Goal: Navigation & Orientation: Find specific page/section

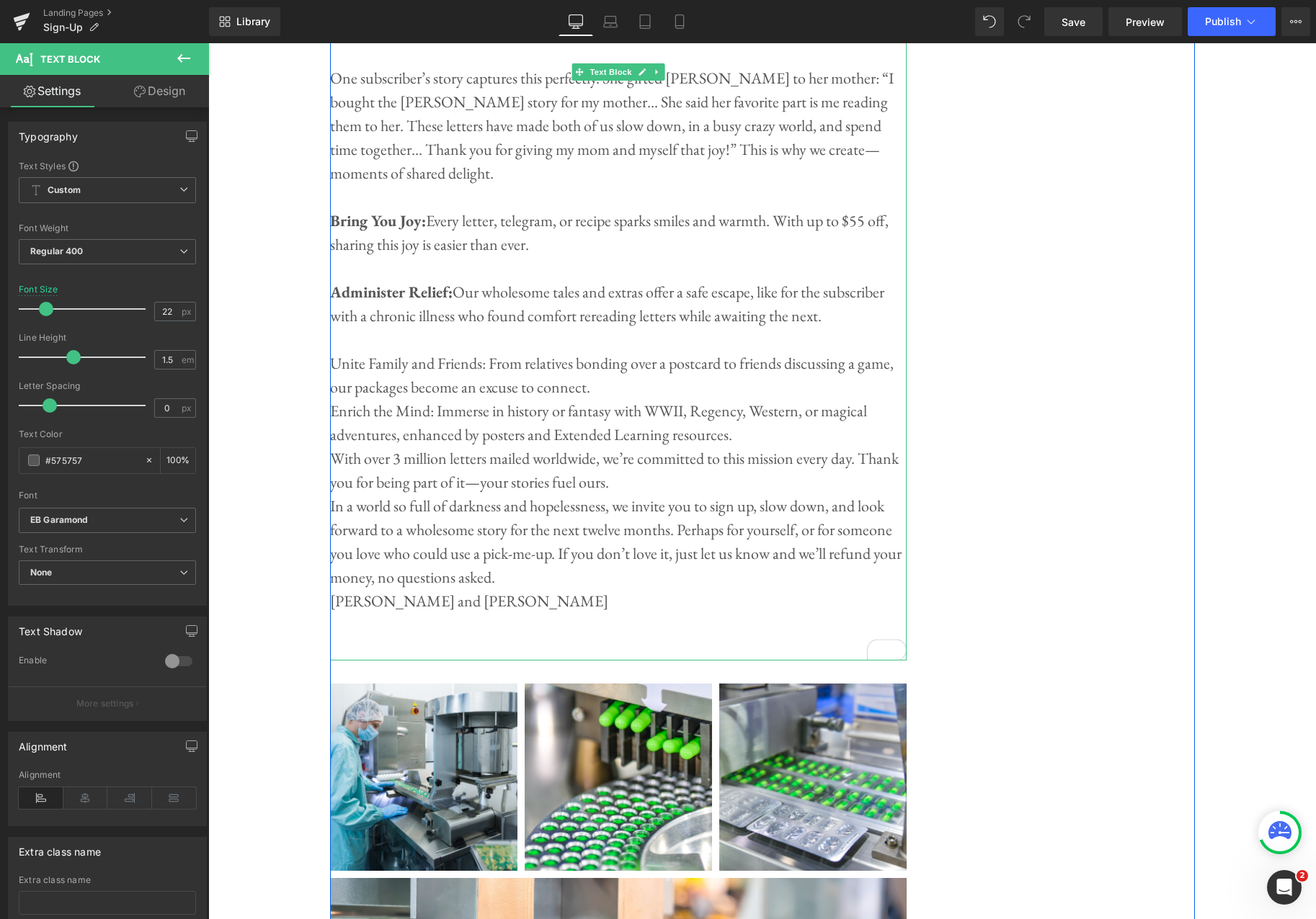
scroll to position [4367, 0]
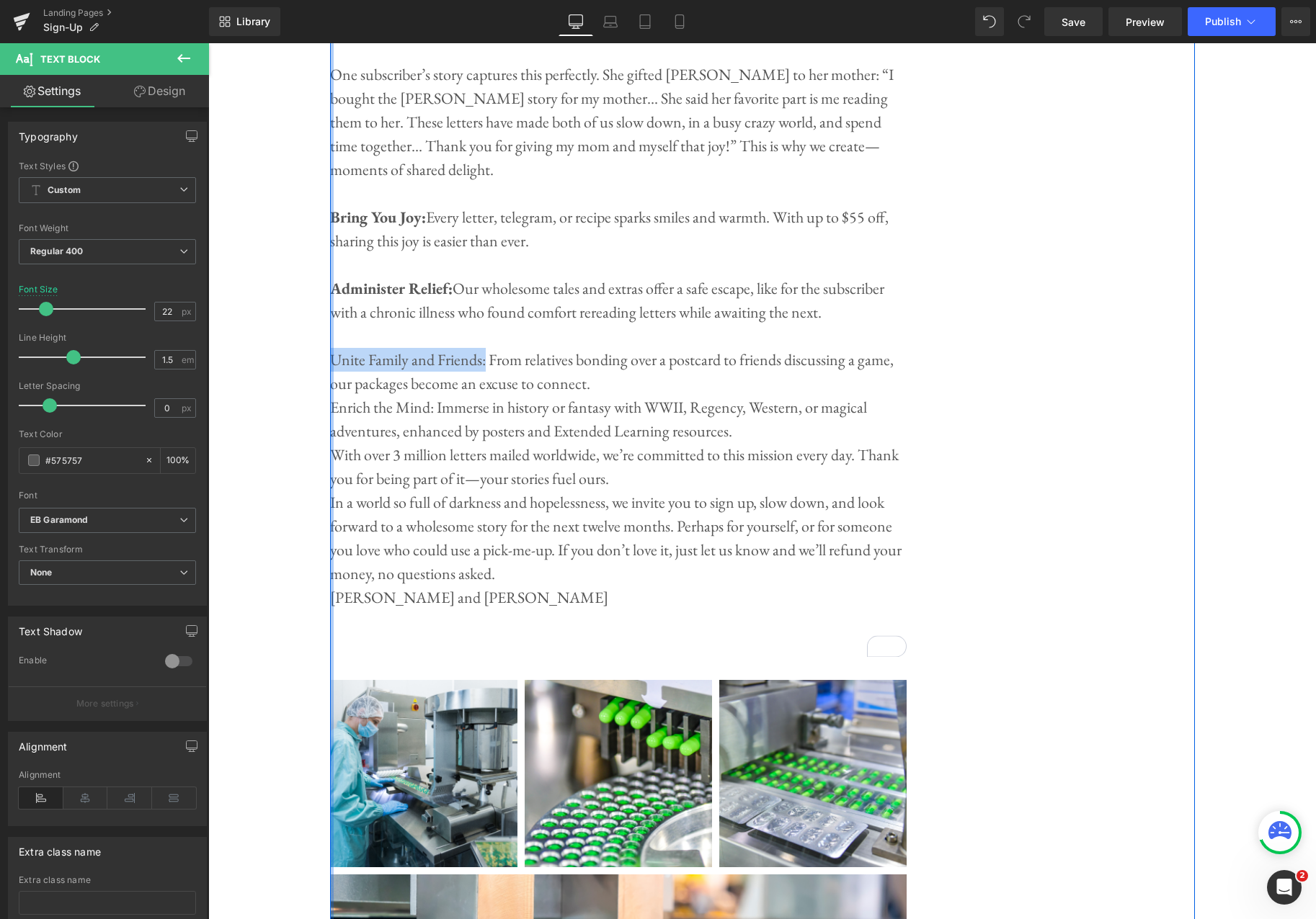
drag, startPoint x: 486, startPoint y: 348, endPoint x: 336, endPoint y: 346, distance: 150.0
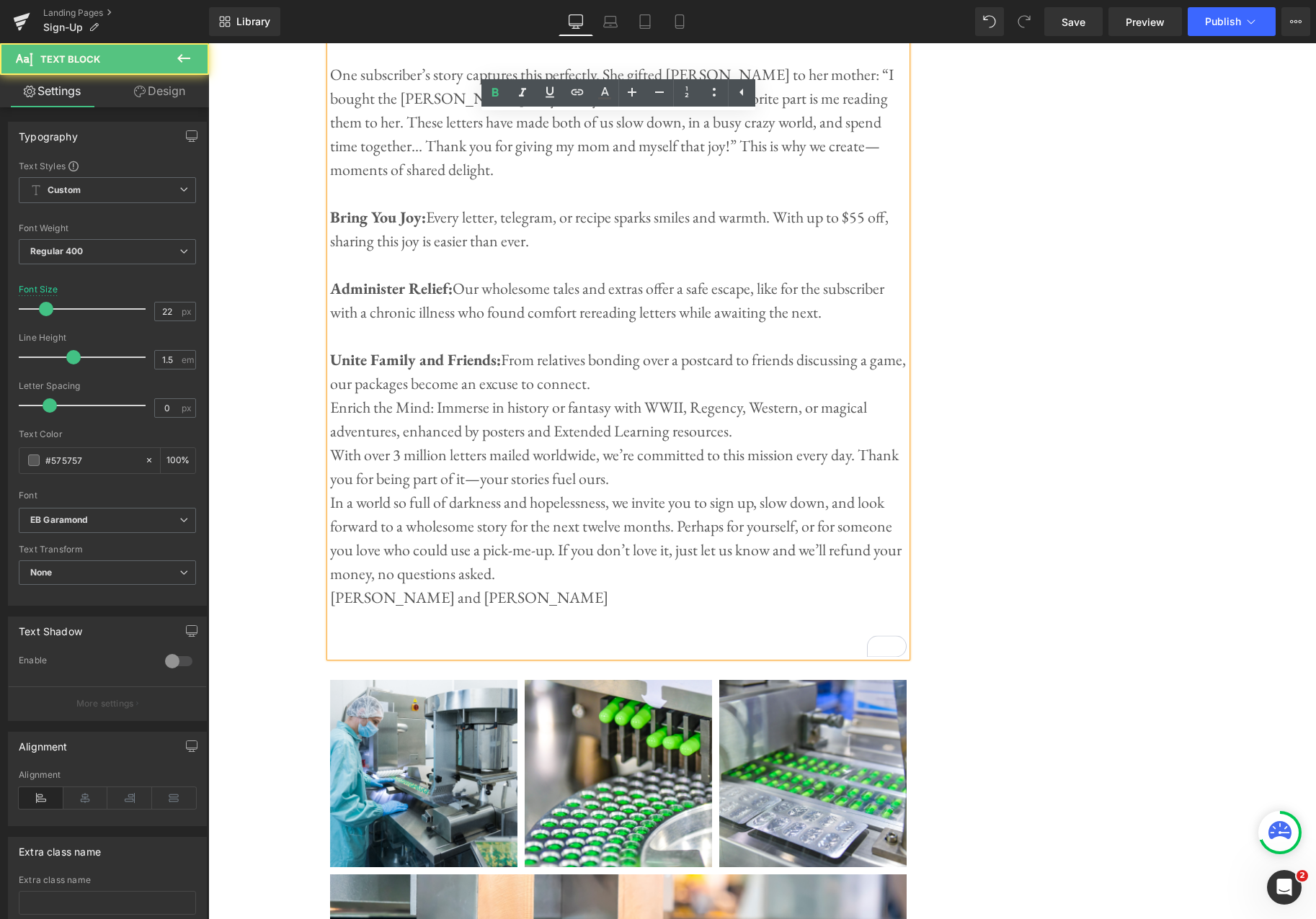
click at [647, 366] on p "Unite Family and Friends: From relatives bonding over a postcard to friends dis…" at bounding box center [618, 372] width 577 height 47
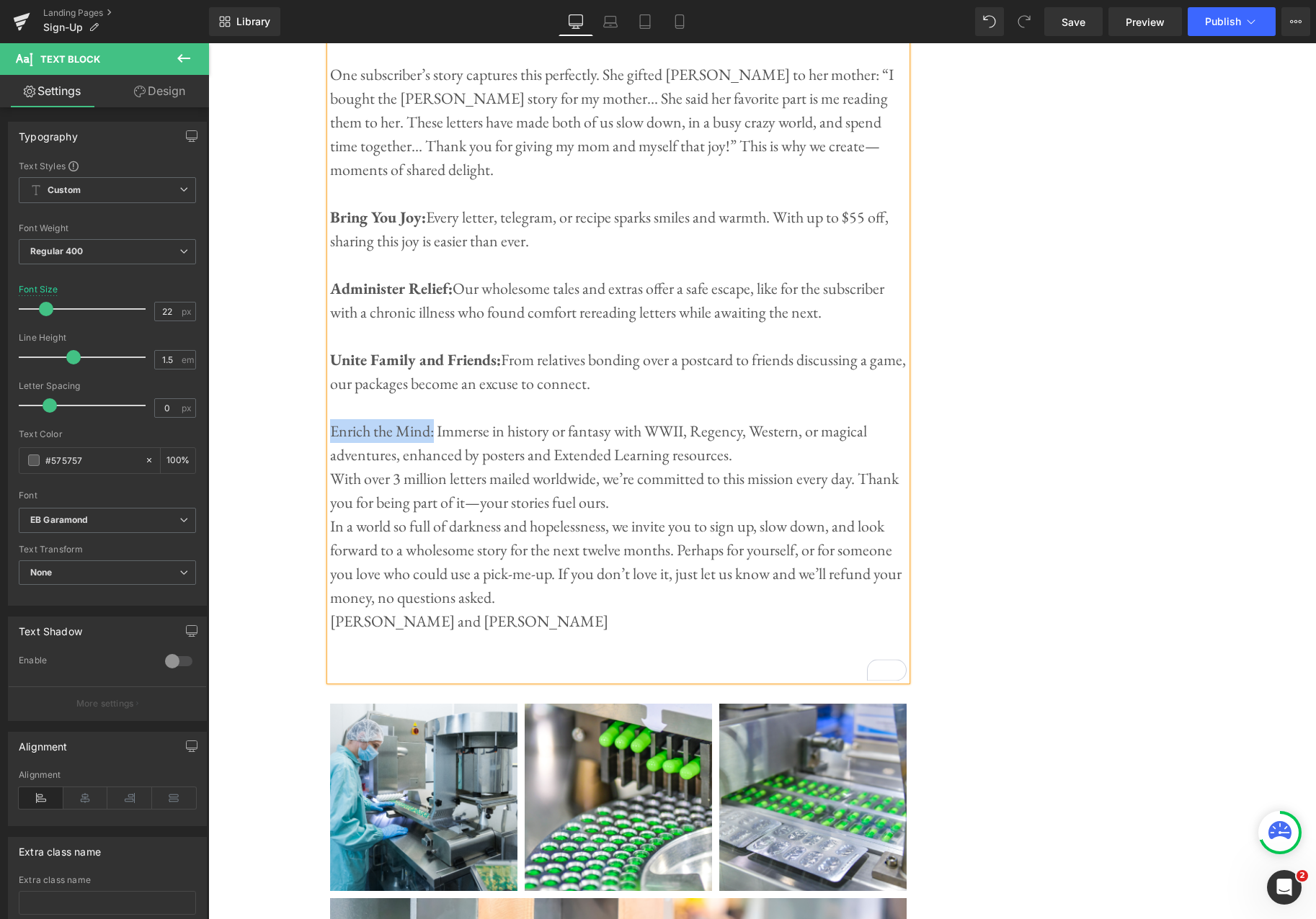
drag, startPoint x: 430, startPoint y: 420, endPoint x: 333, endPoint y: 422, distance: 97.0
click at [333, 422] on p "Enrich the Mind: Immerse in history or fantasy with WWII, Regency, Western, or …" at bounding box center [618, 443] width 577 height 47
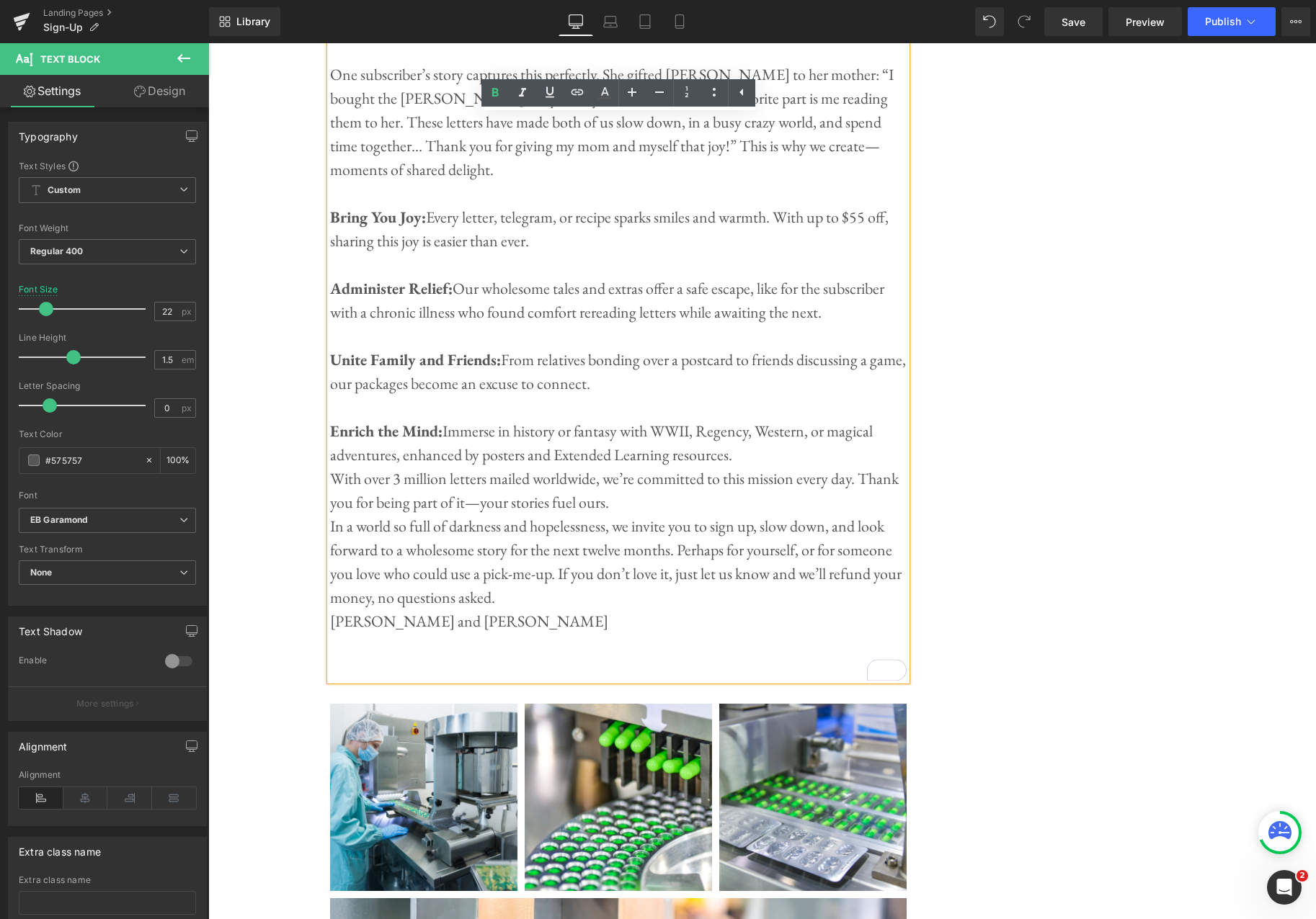
click at [771, 443] on p "Enrich the Mind: Immerse in history or fantasy with WWII, Regency, Western, or …" at bounding box center [618, 443] width 577 height 47
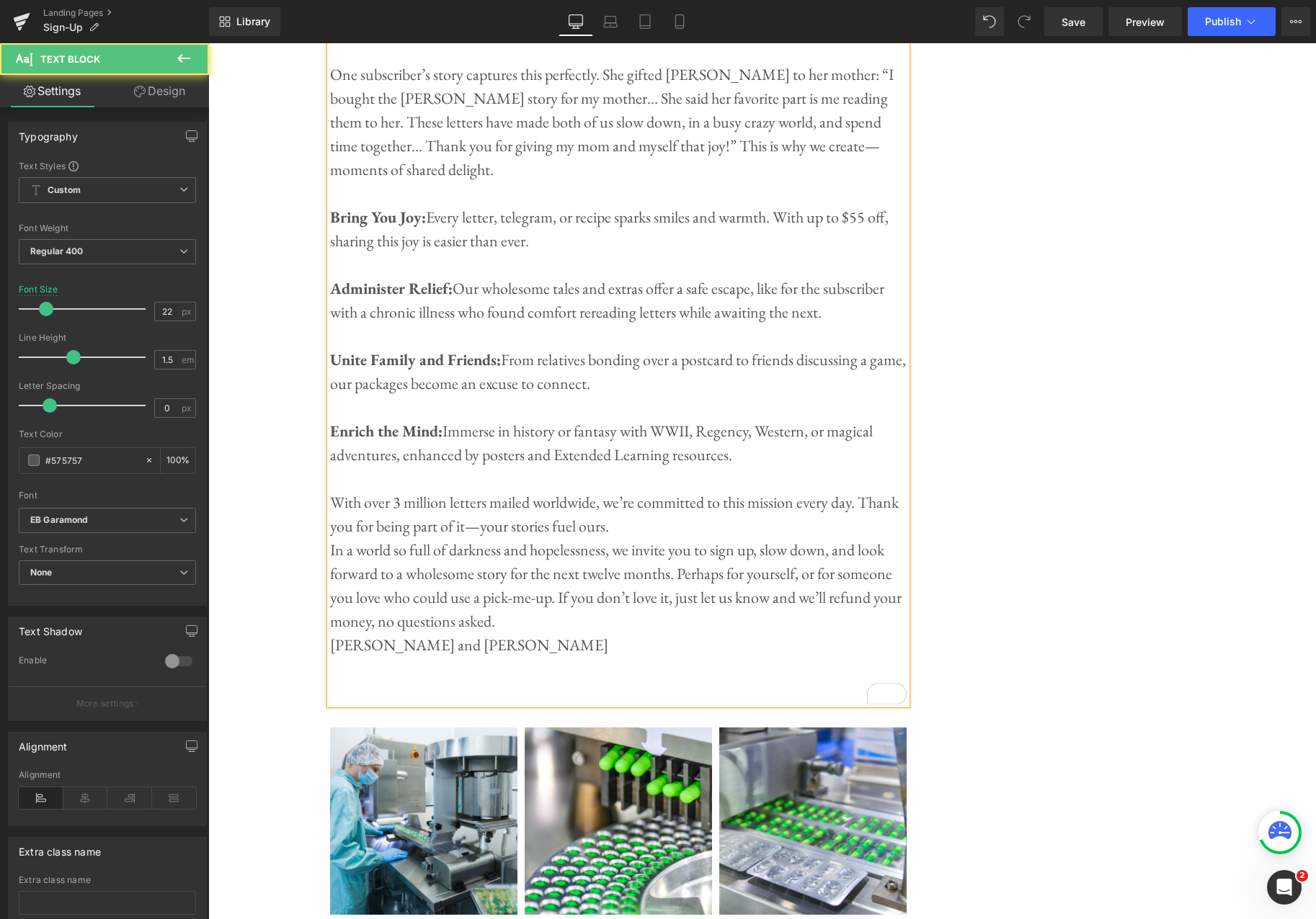
click at [689, 509] on p "With over 3 million letters mailed worldwide, we’re committed to this mission e…" at bounding box center [618, 514] width 577 height 47
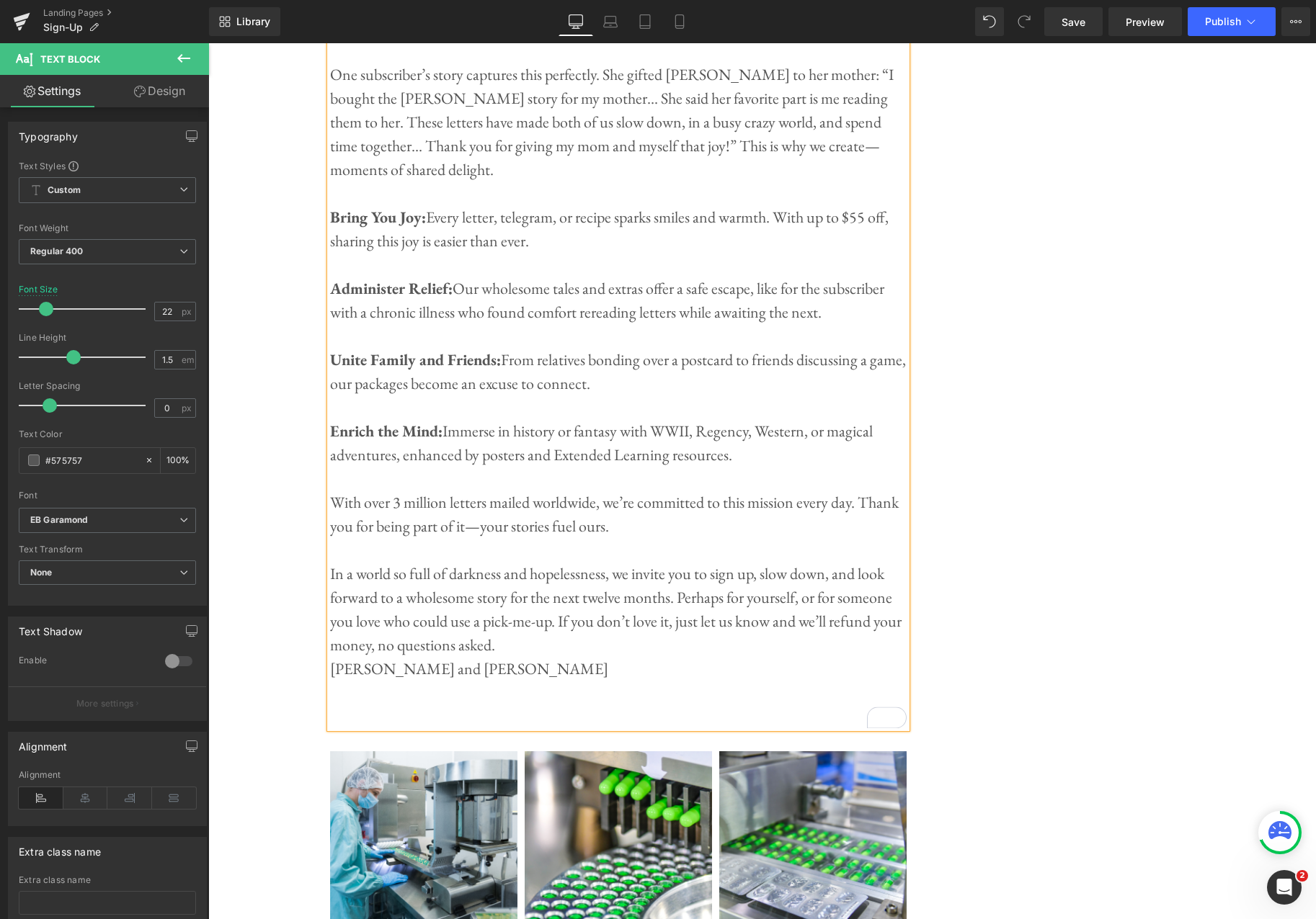
click at [345, 491] on p "With over 3 million letters mailed worldwide, we’re committed to this mission e…" at bounding box center [618, 514] width 577 height 47
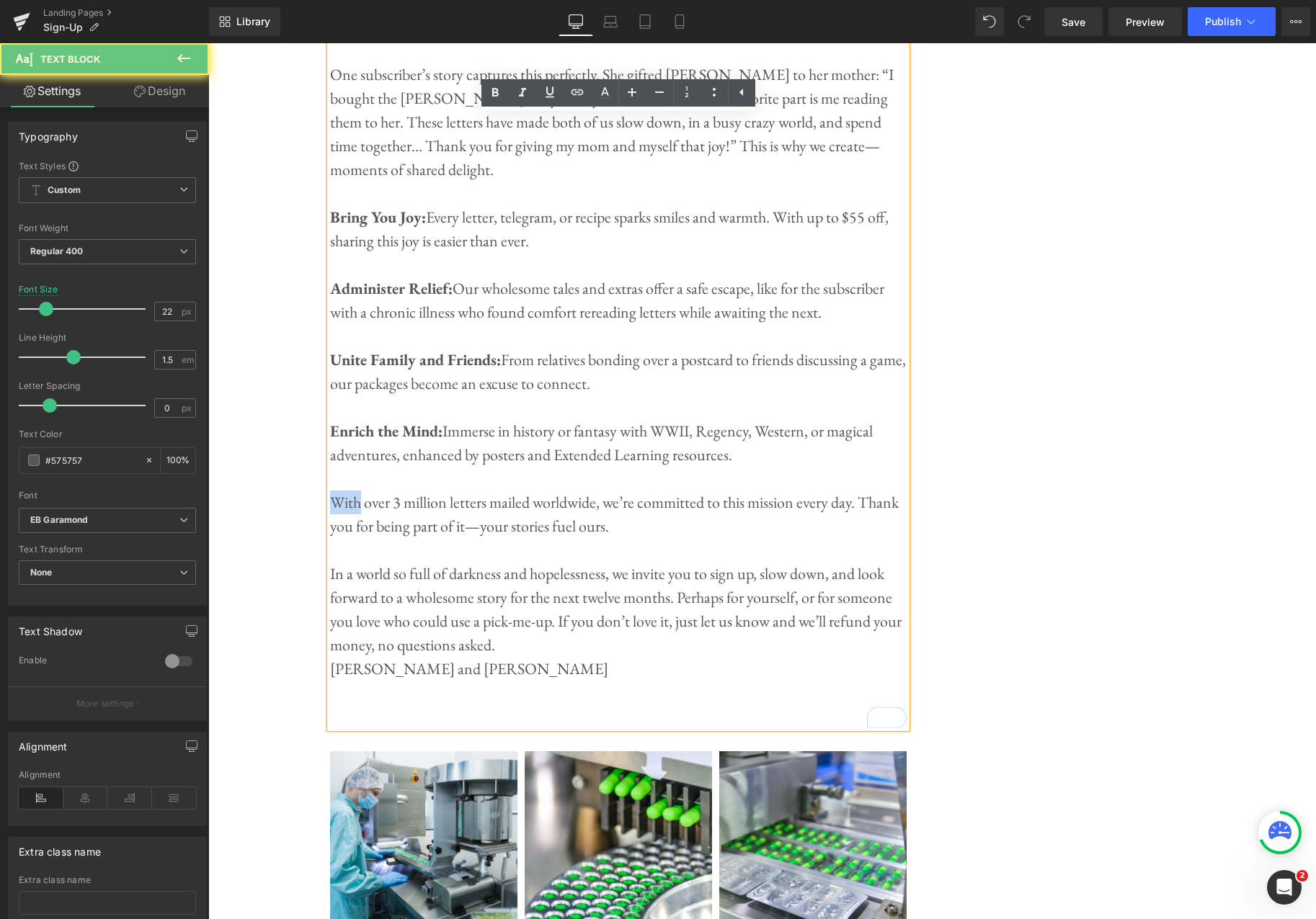
click at [346, 491] on p "With over 3 million letters mailed worldwide, we’re committed to this mission e…" at bounding box center [618, 514] width 577 height 47
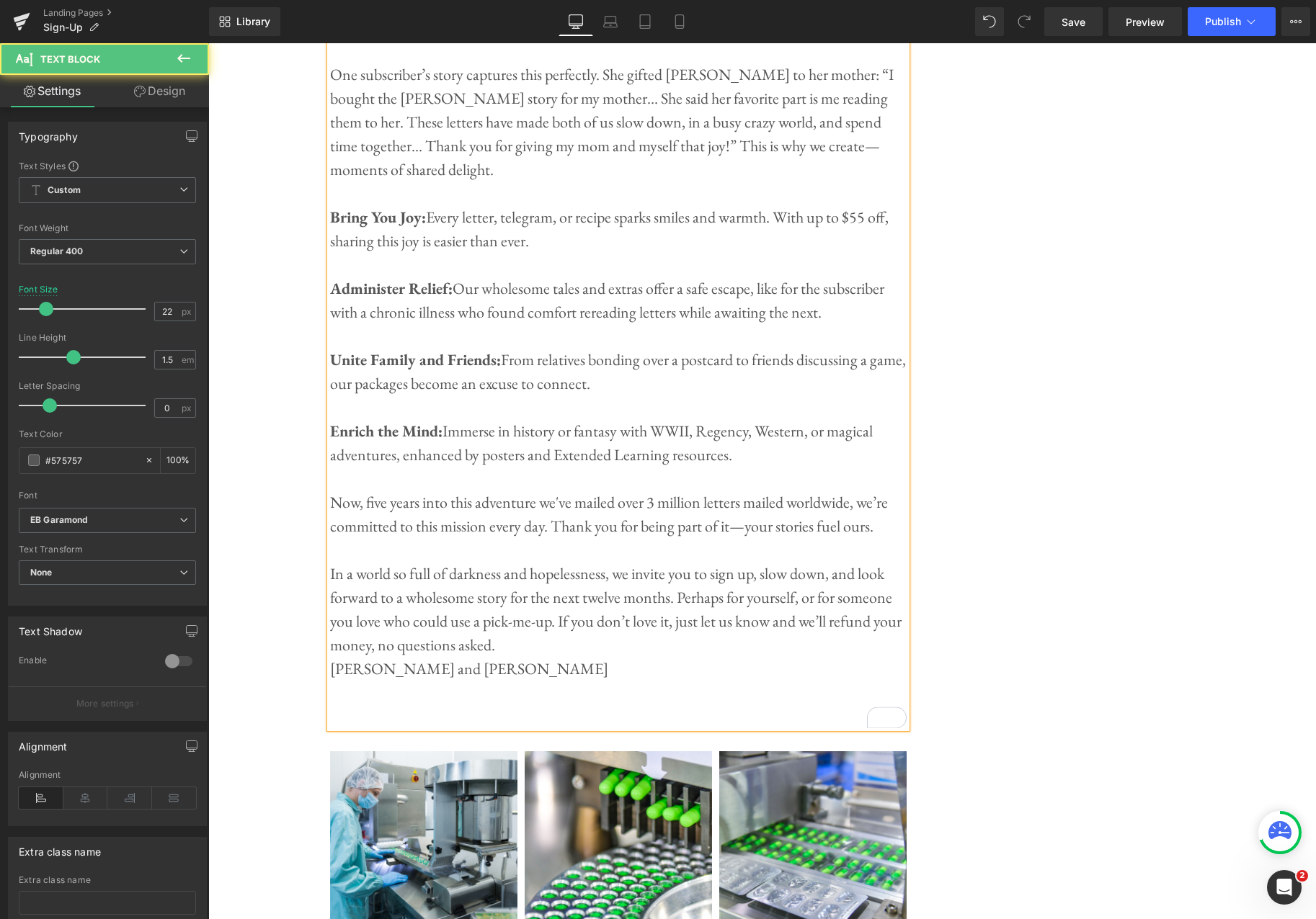
drag, startPoint x: 858, startPoint y: 490, endPoint x: 886, endPoint y: 494, distance: 28.3
click at [858, 491] on p "Now, five years into this adventure we've mailed over 3 million letters mailed …" at bounding box center [618, 514] width 577 height 47
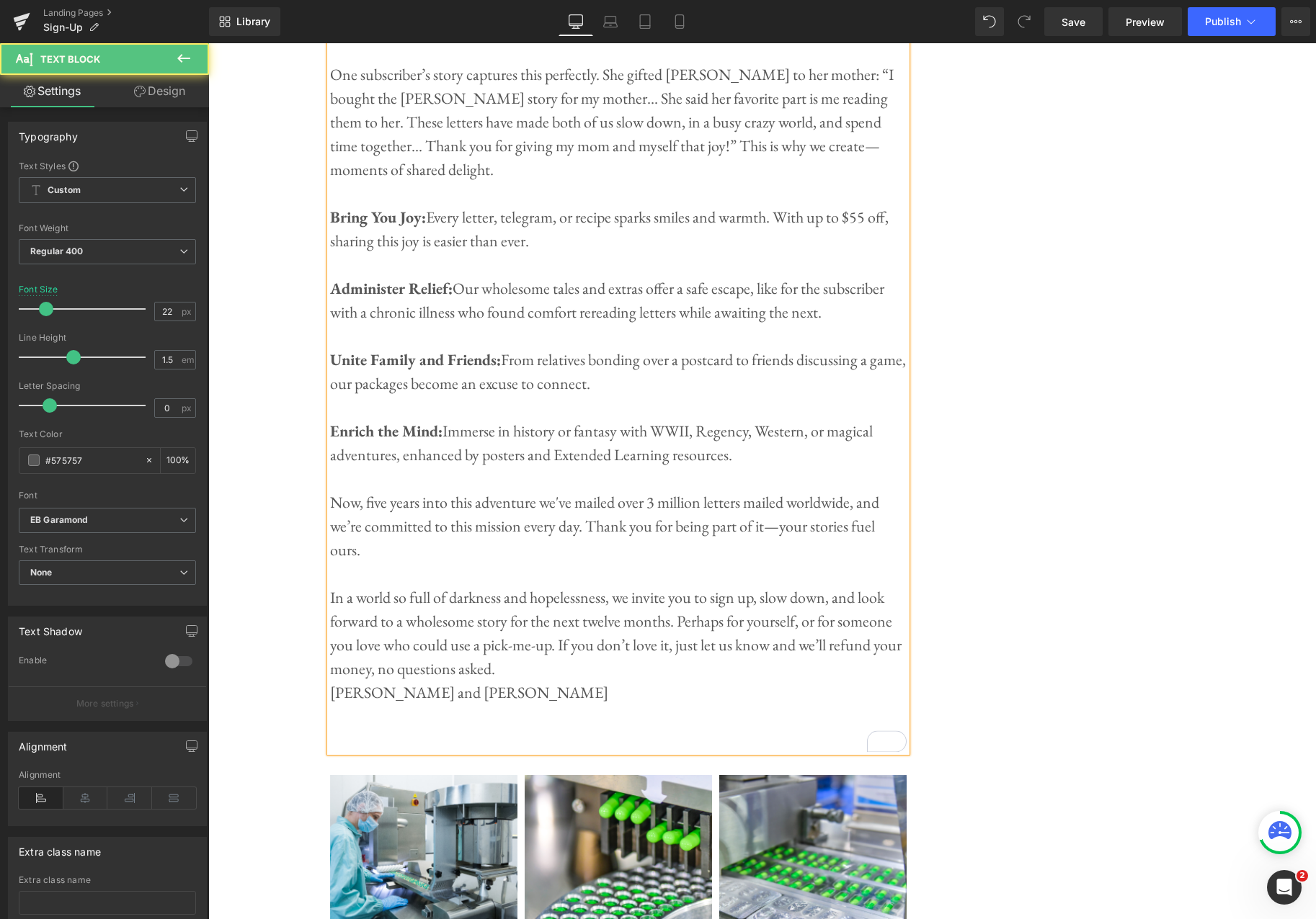
drag, startPoint x: 360, startPoint y: 515, endPoint x: 467, endPoint y: 513, distance: 107.0
click at [360, 515] on p "Now, five years into this adventure we've mailed over 3 million letters mailed …" at bounding box center [618, 526] width 577 height 72
click at [483, 544] on p "Now, five years into this adventure we've mailed over 3 million letters mailed …" at bounding box center [618, 526] width 577 height 72
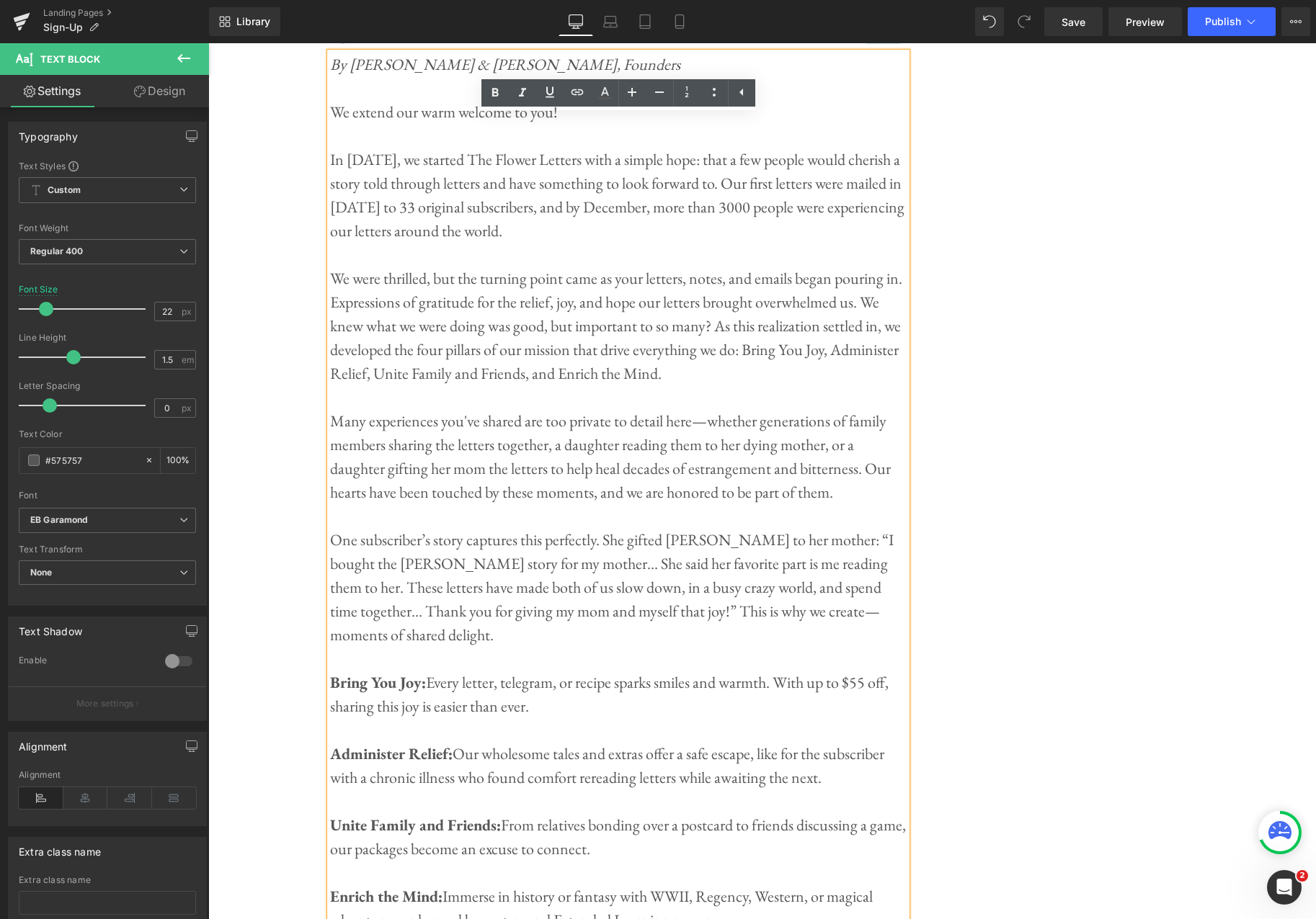
scroll to position [3760, 0]
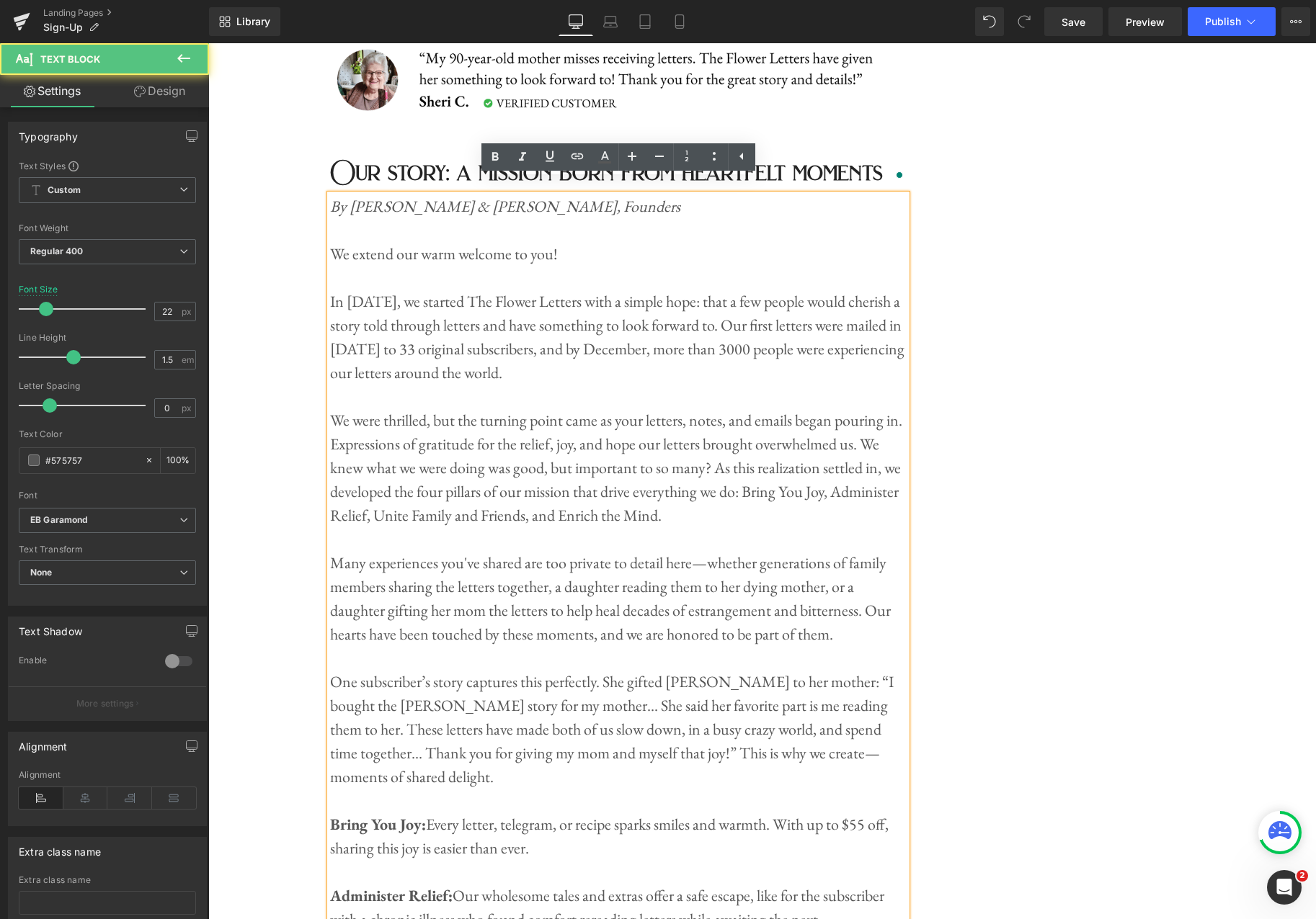
click at [639, 364] on p "In 2020, we started The Flower Letters with a simple hope: that a few people wo…" at bounding box center [618, 337] width 577 height 95
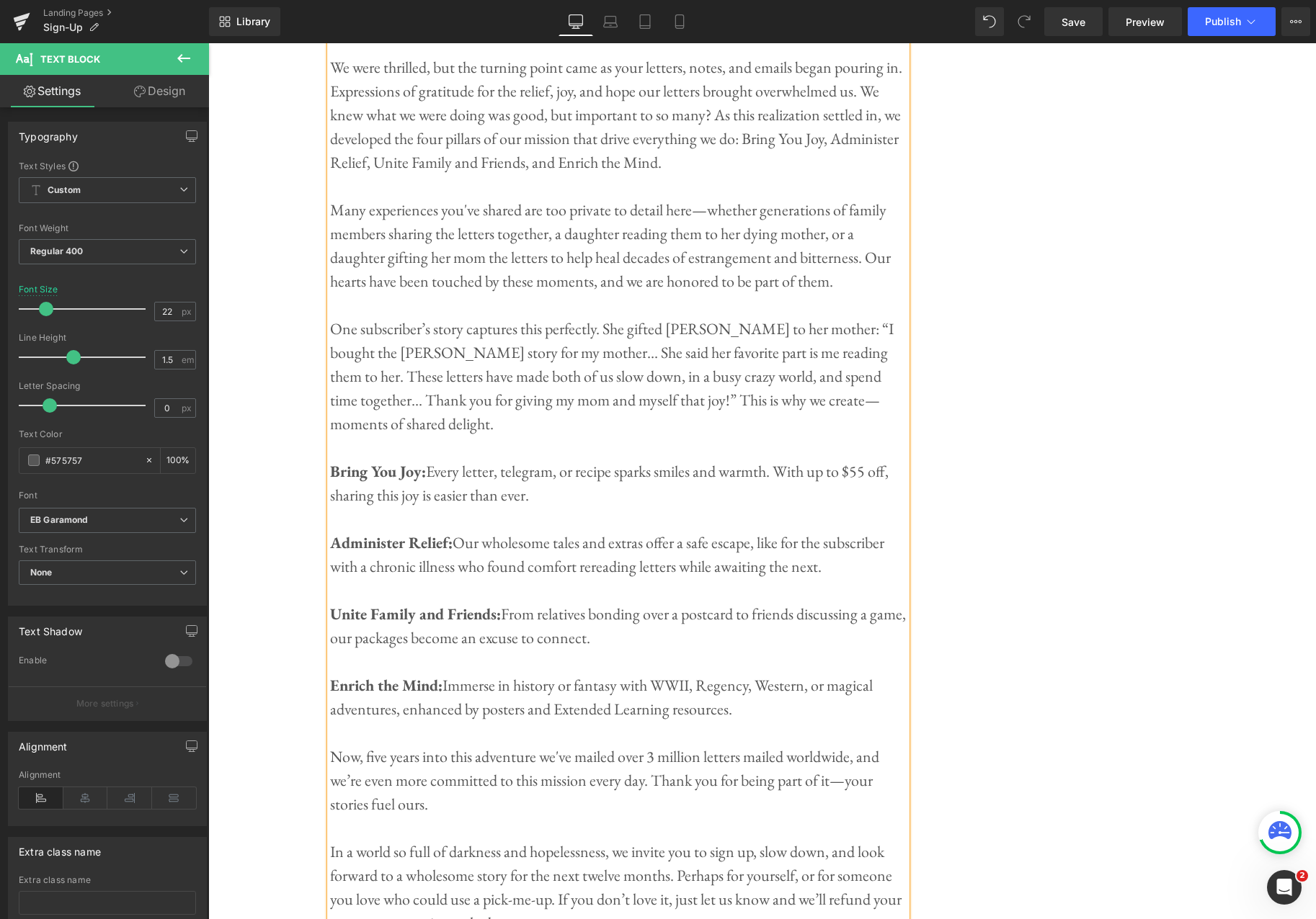
scroll to position [4220, 0]
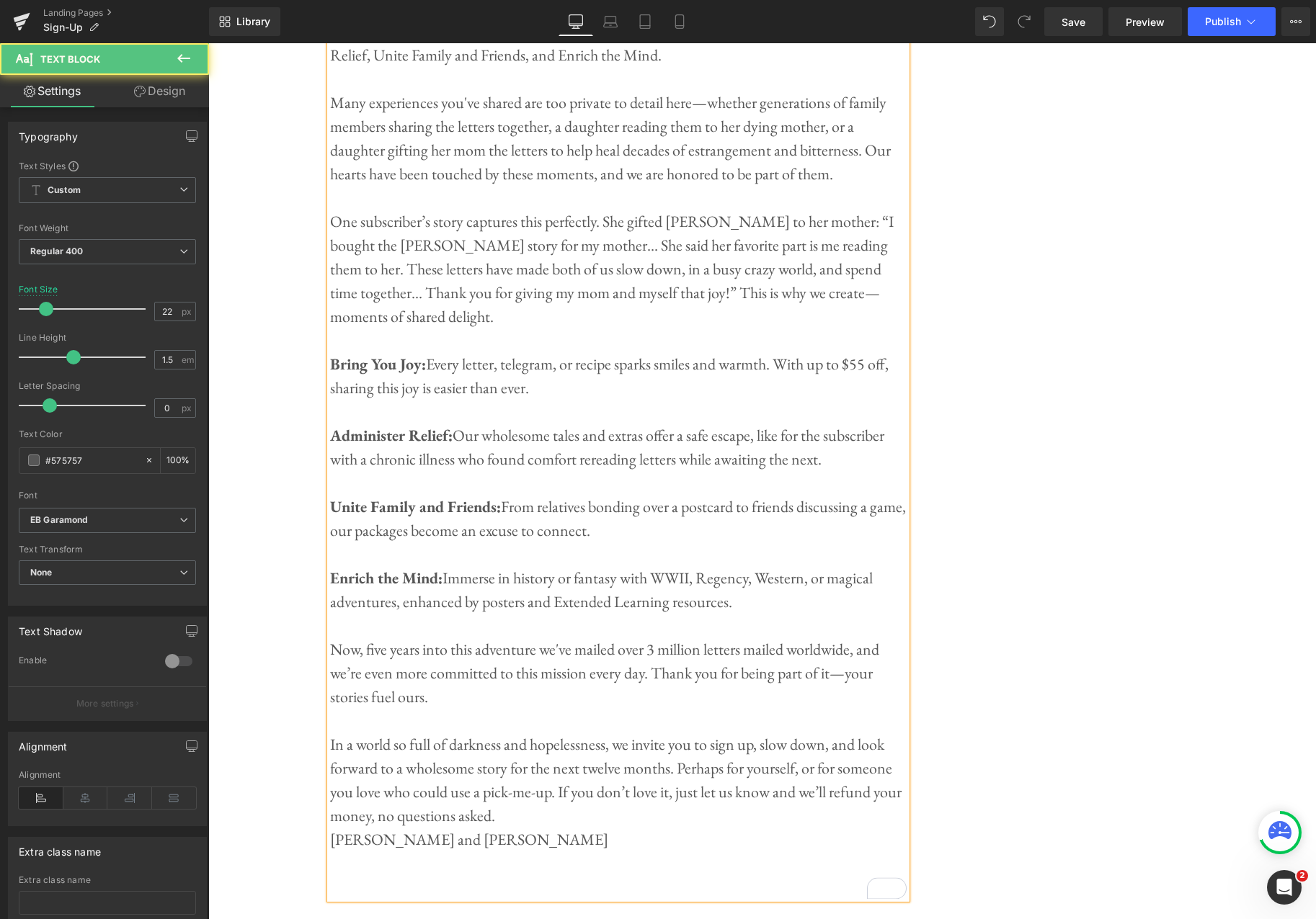
click at [526, 798] on p "In a world so full of darkness and hopelessness, we invite you to sign up, slow…" at bounding box center [618, 780] width 577 height 95
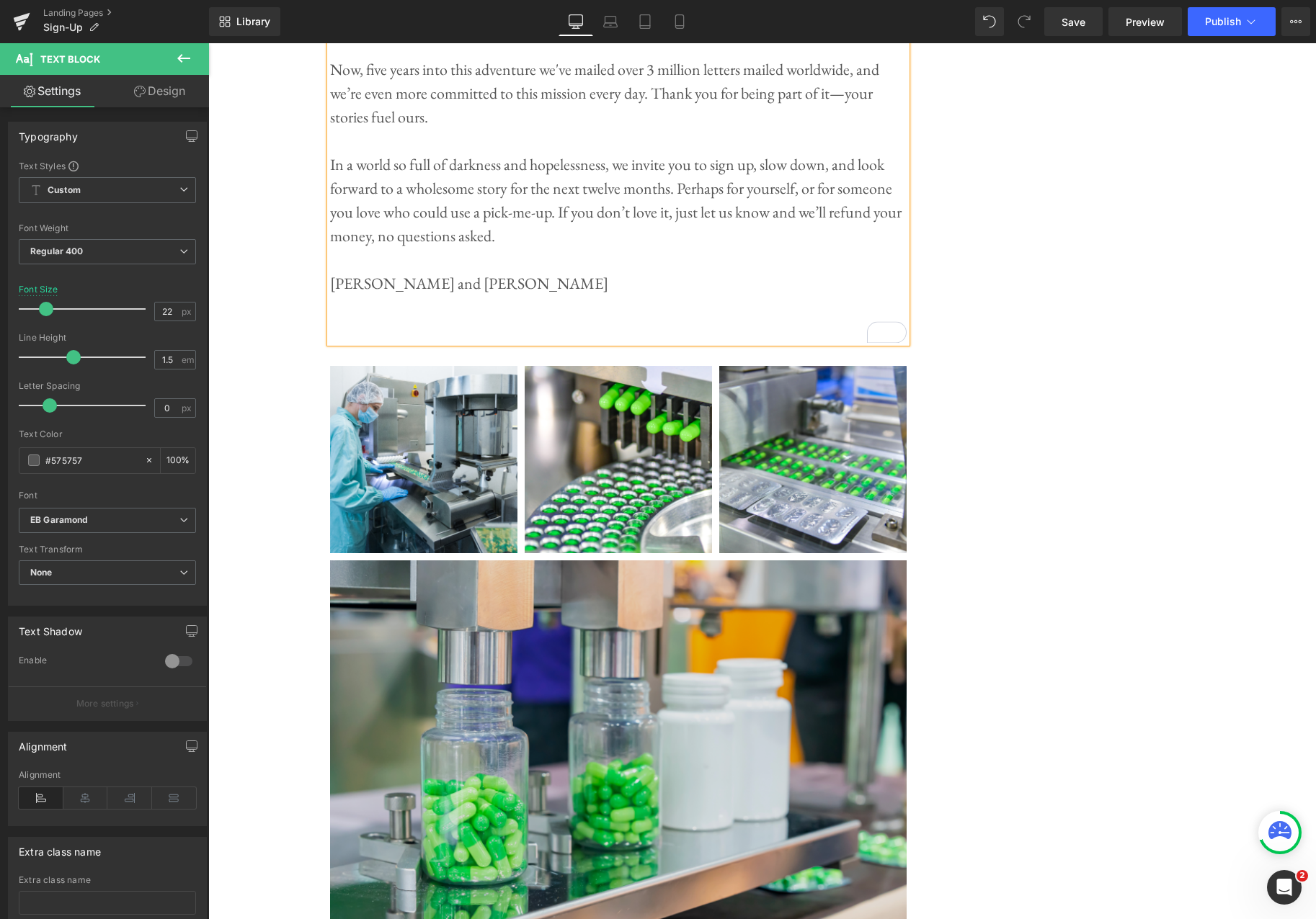
scroll to position [4831, 0]
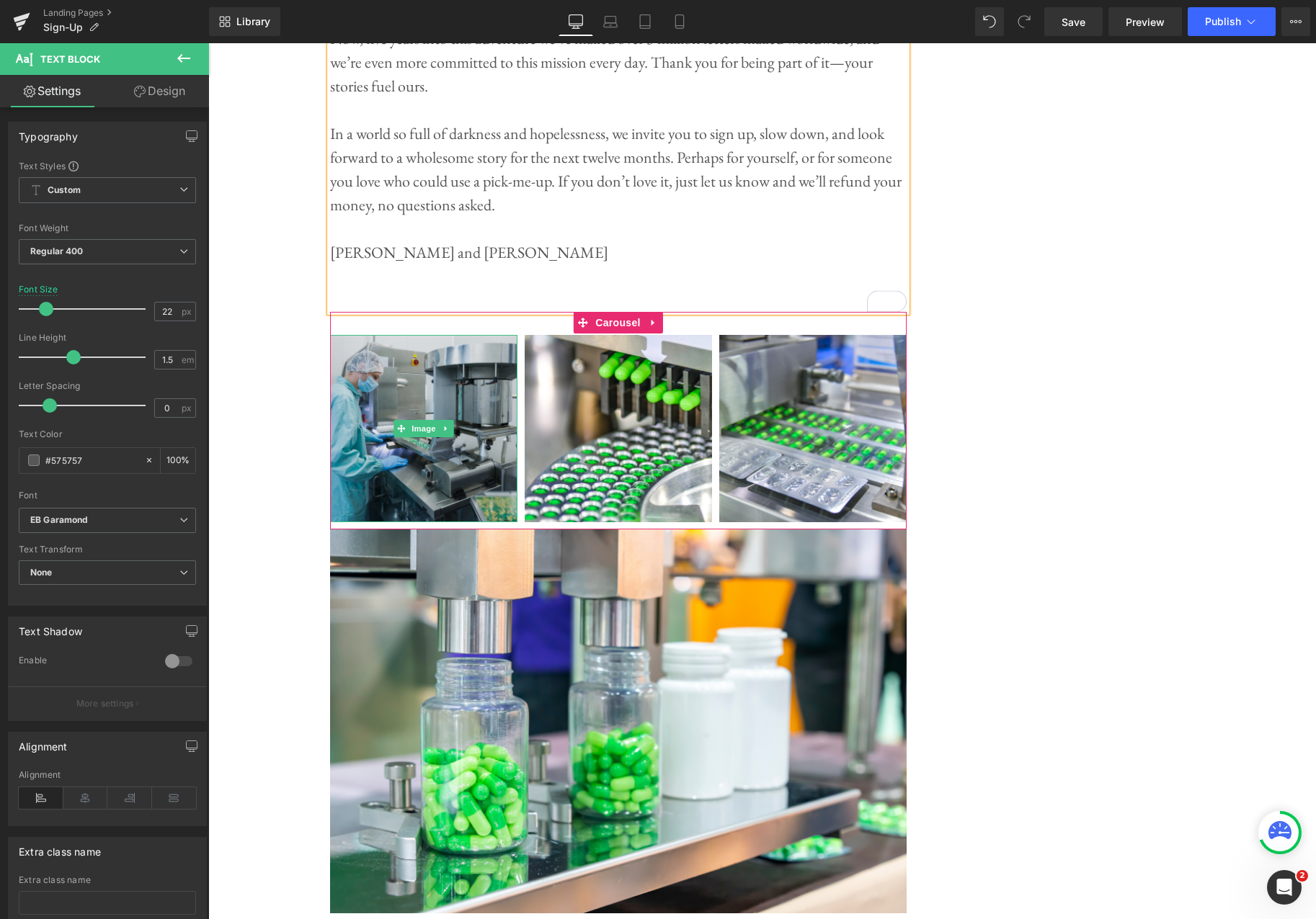
click at [443, 479] on img at bounding box center [424, 428] width 187 height 187
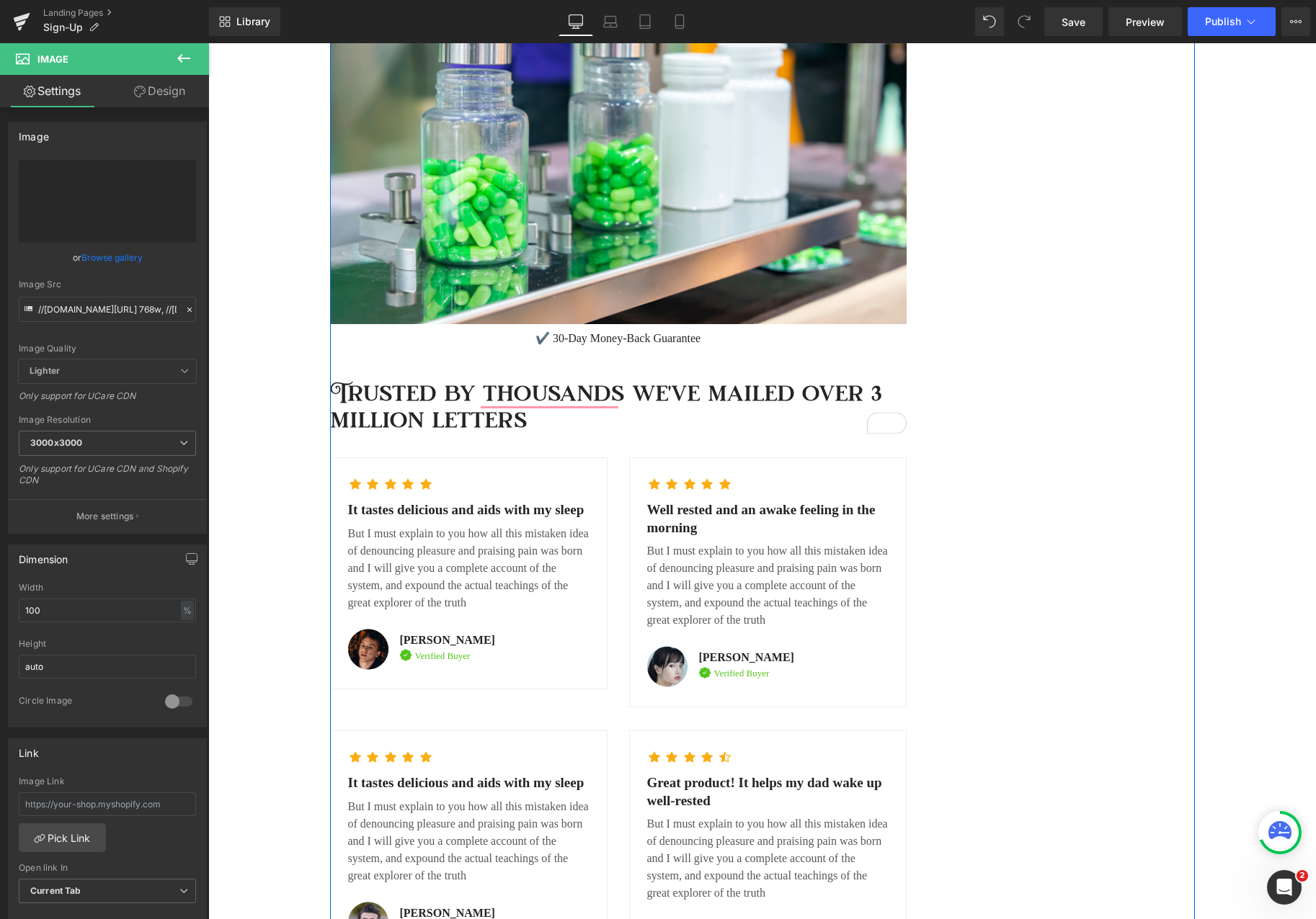
scroll to position [5434, 0]
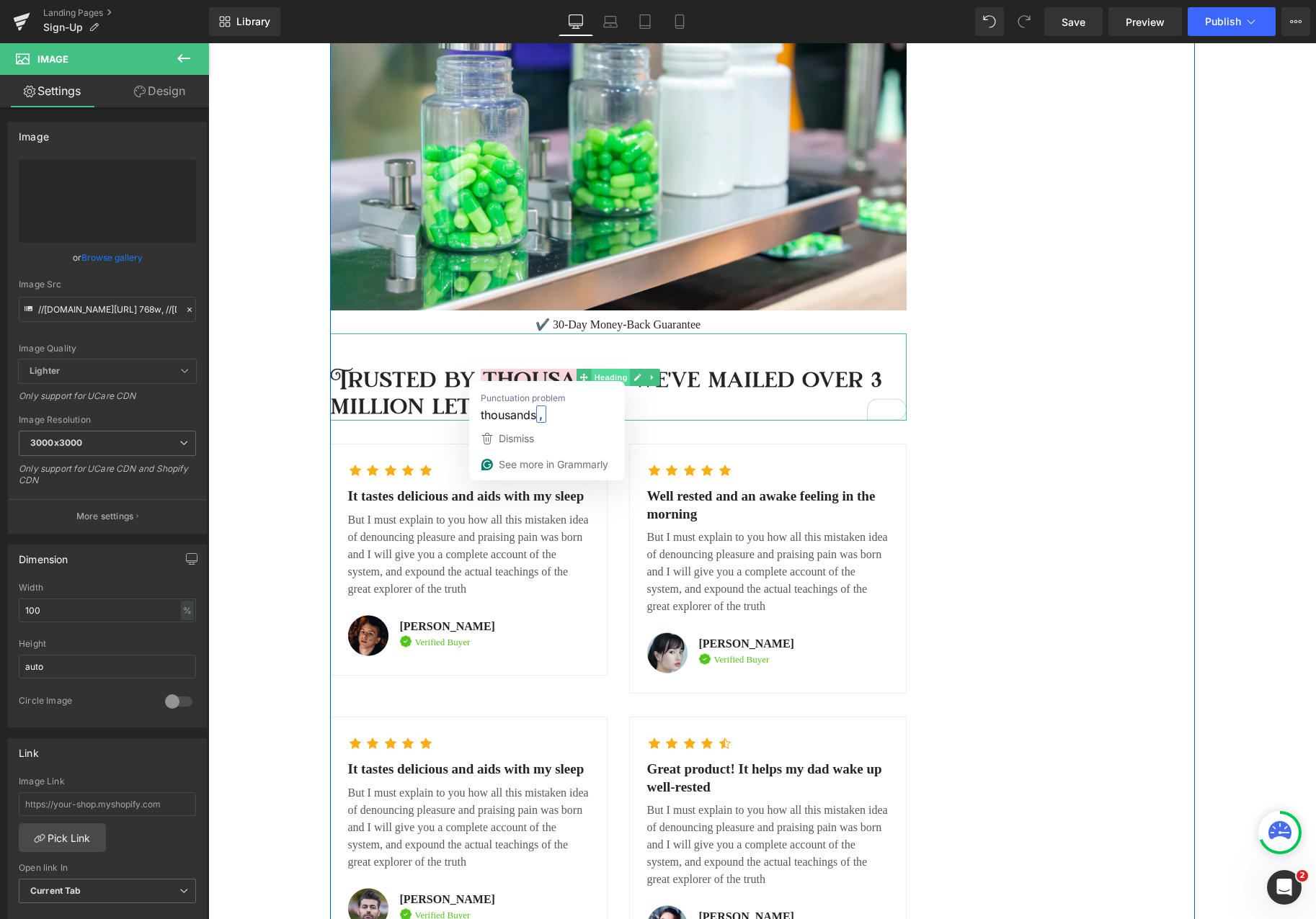
click at [597, 369] on span "Heading" at bounding box center [611, 377] width 39 height 17
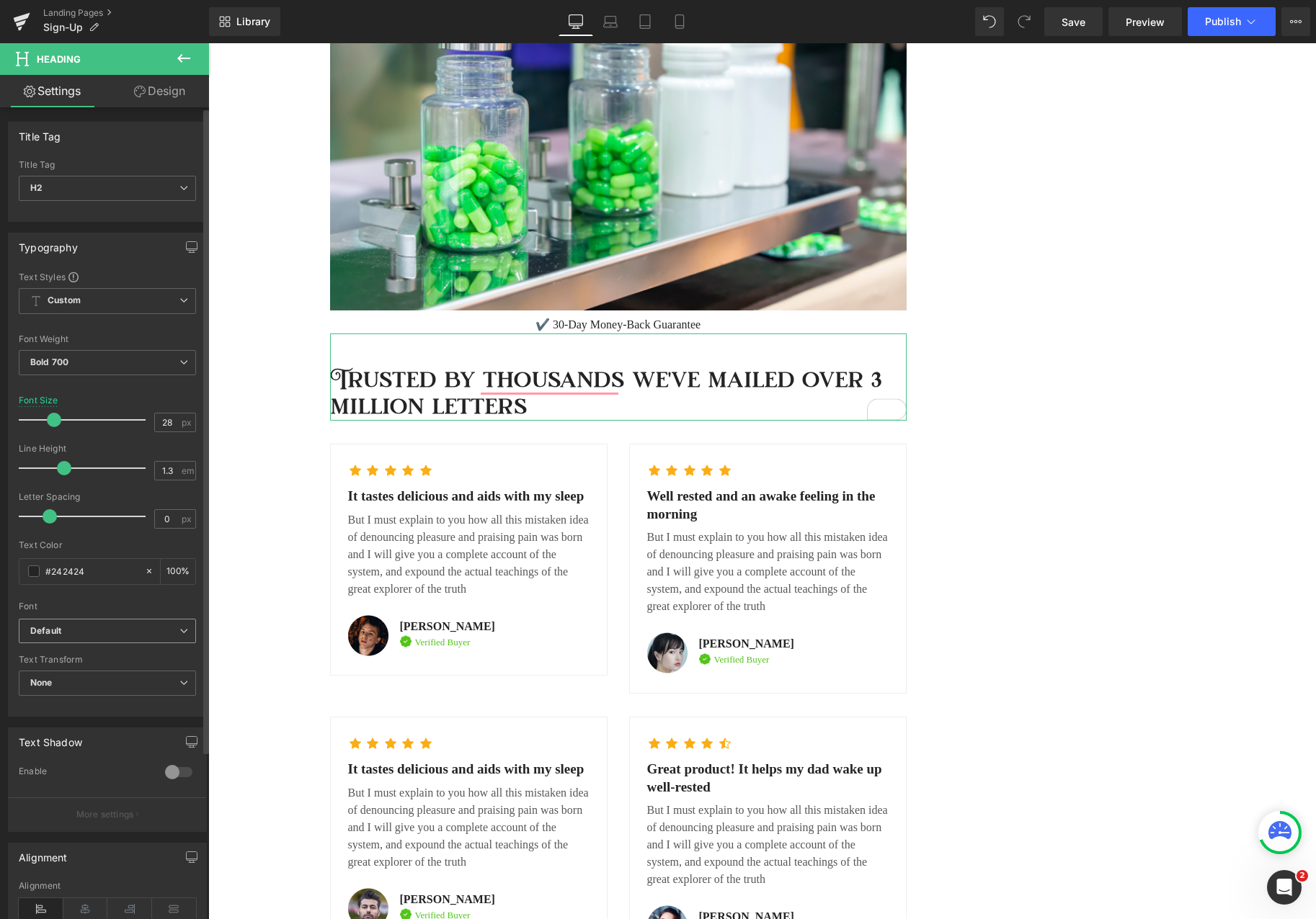
click at [171, 638] on span "Default" at bounding box center [107, 631] width 177 height 25
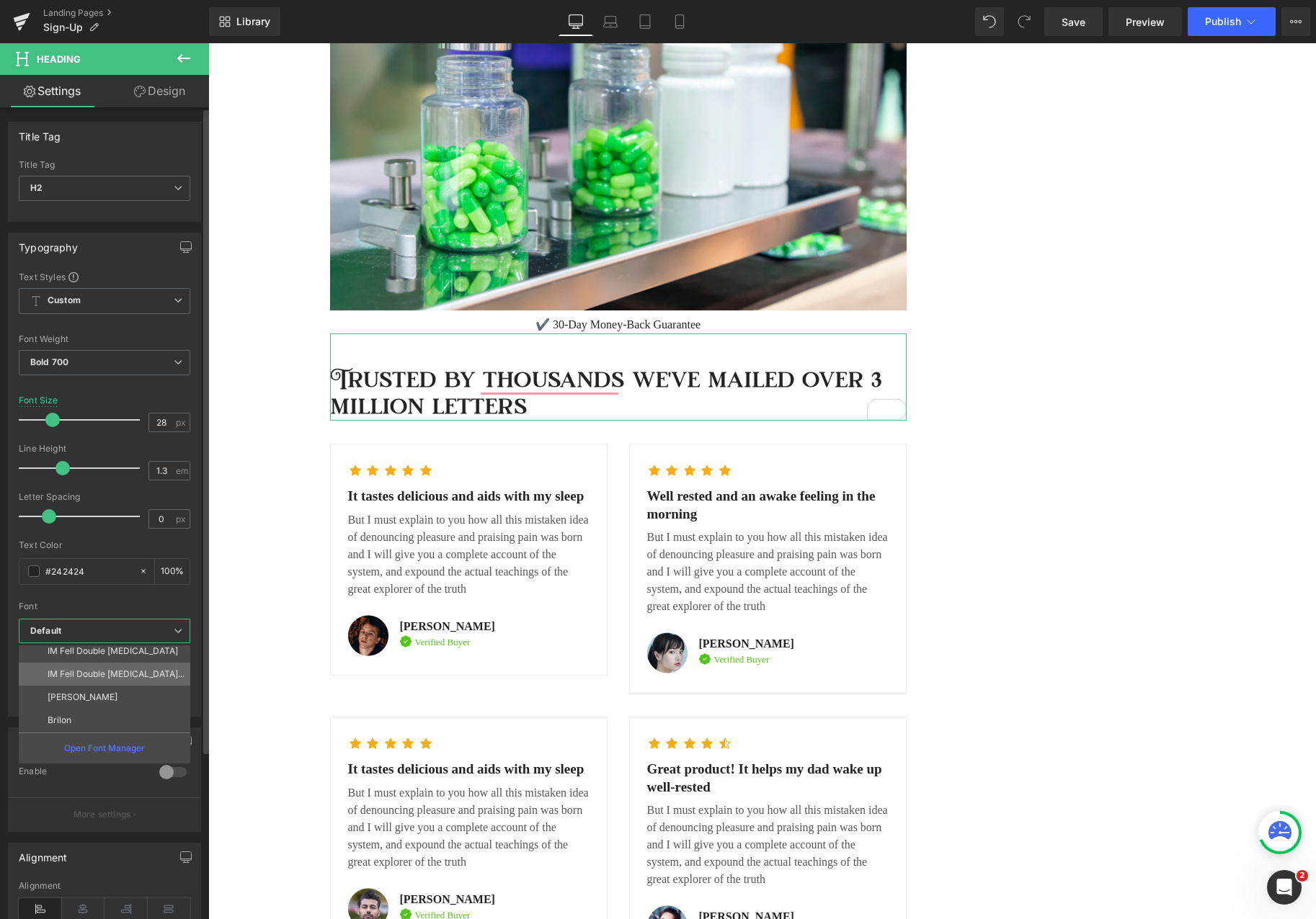
scroll to position [173, 0]
click at [106, 708] on li "Brilon" at bounding box center [108, 715] width 178 height 23
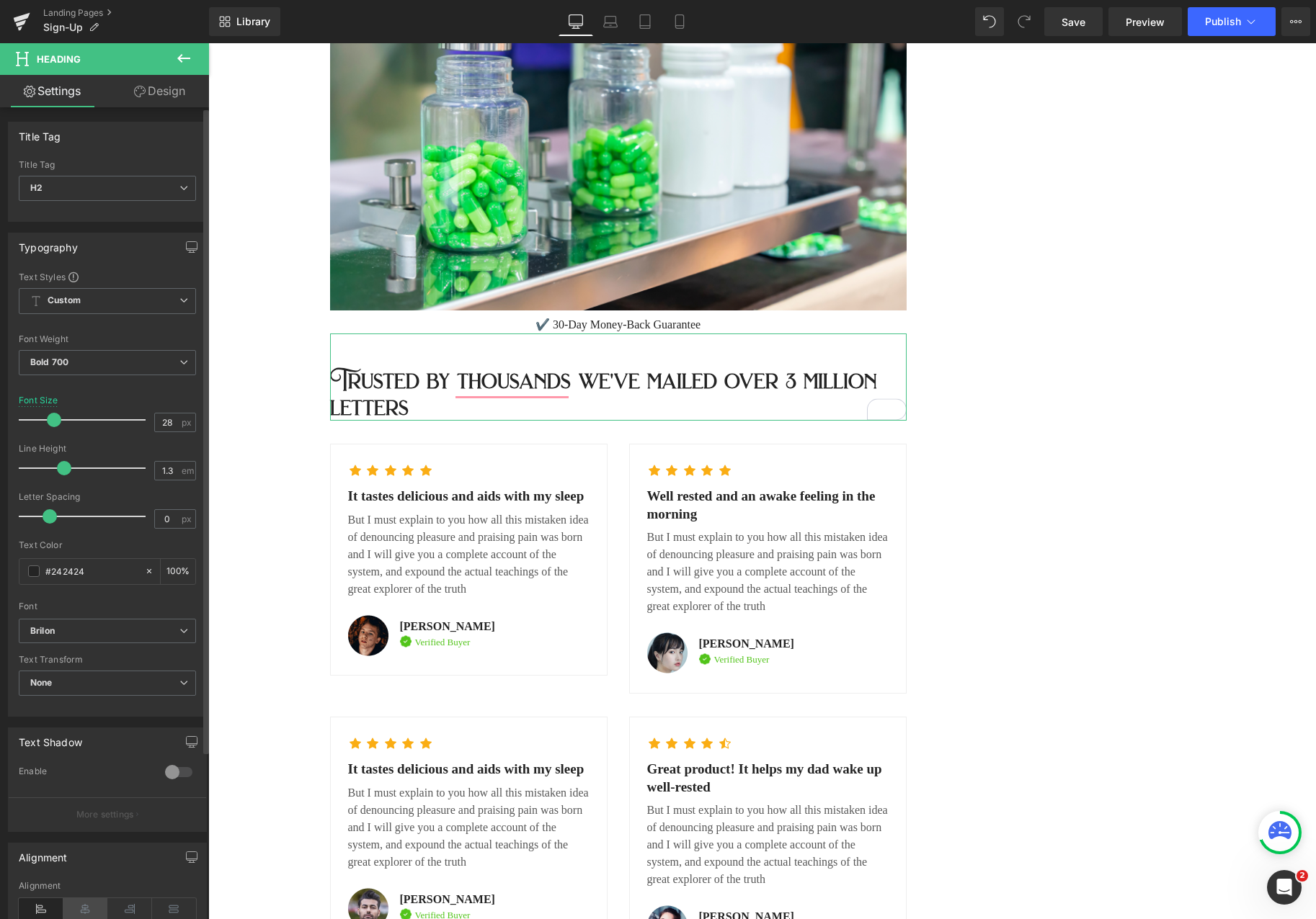
click at [75, 905] on icon at bounding box center [85, 909] width 44 height 22
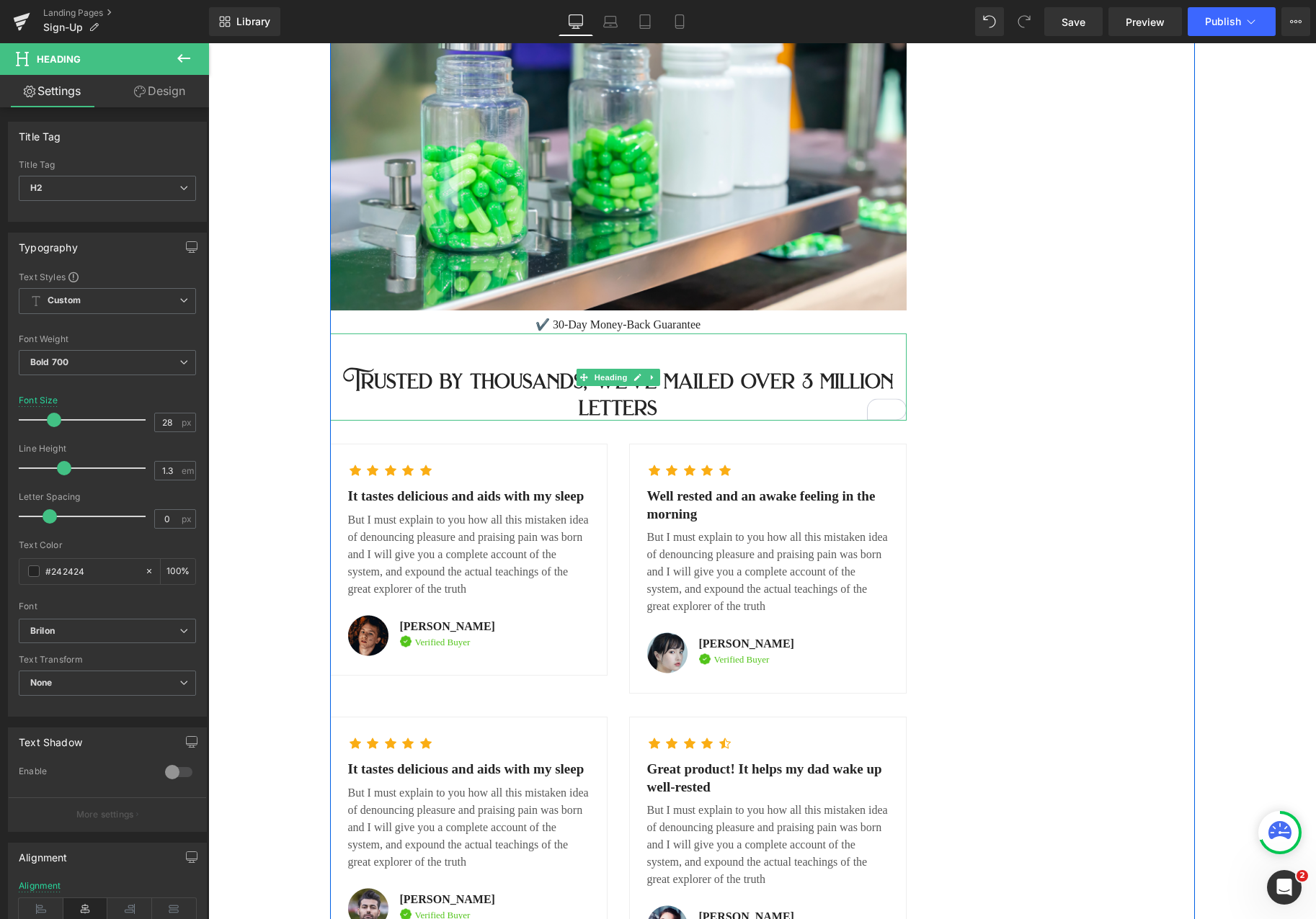
click at [703, 388] on h2 "Trusted by thousands, we've mailed over 3 million letters" at bounding box center [618, 394] width 577 height 53
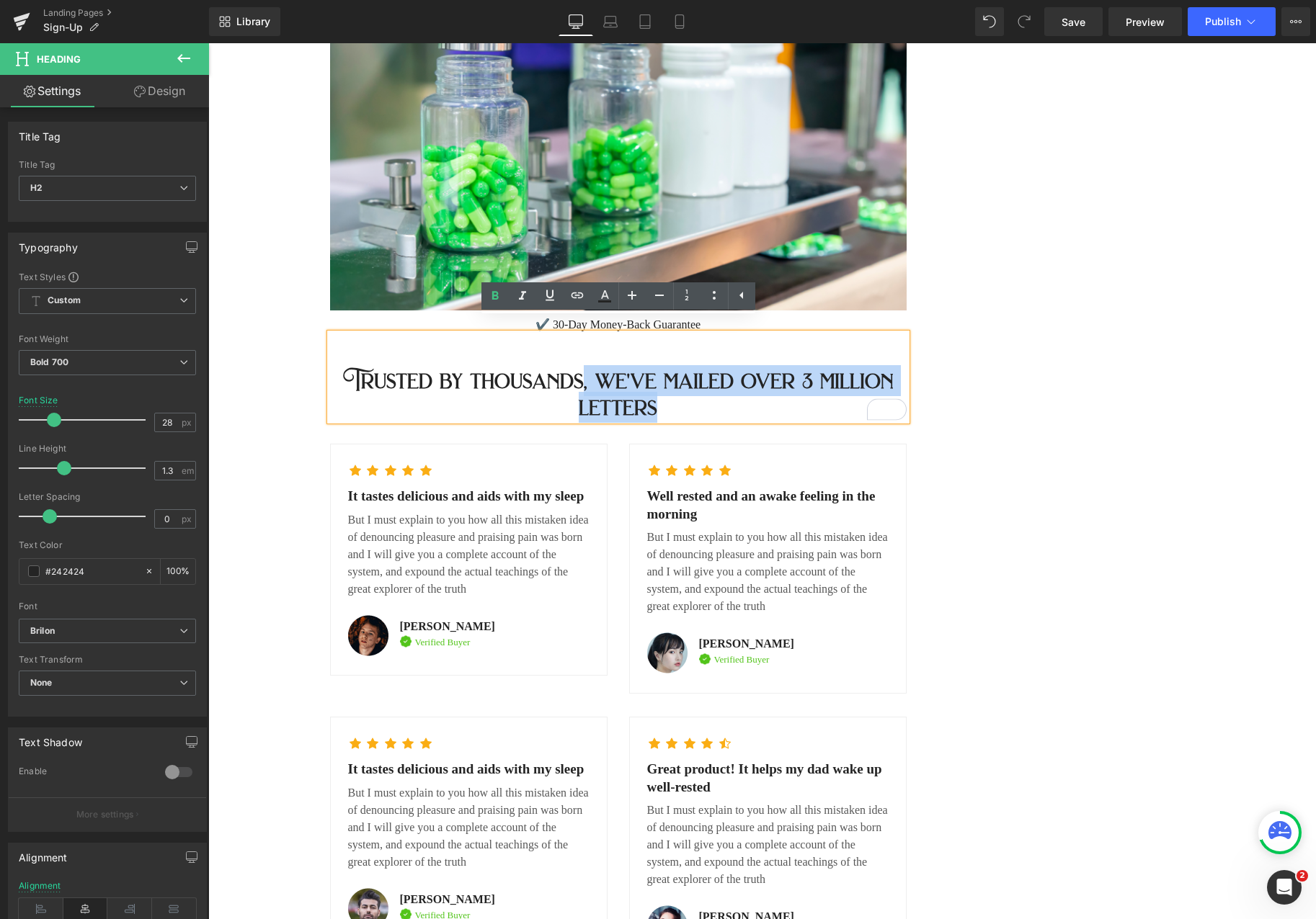
drag, startPoint x: 692, startPoint y: 392, endPoint x: 584, endPoint y: 366, distance: 111.1
click at [584, 368] on h2 "Trusted by thousands, we've mailed over 3 million letters" at bounding box center [618, 394] width 577 height 53
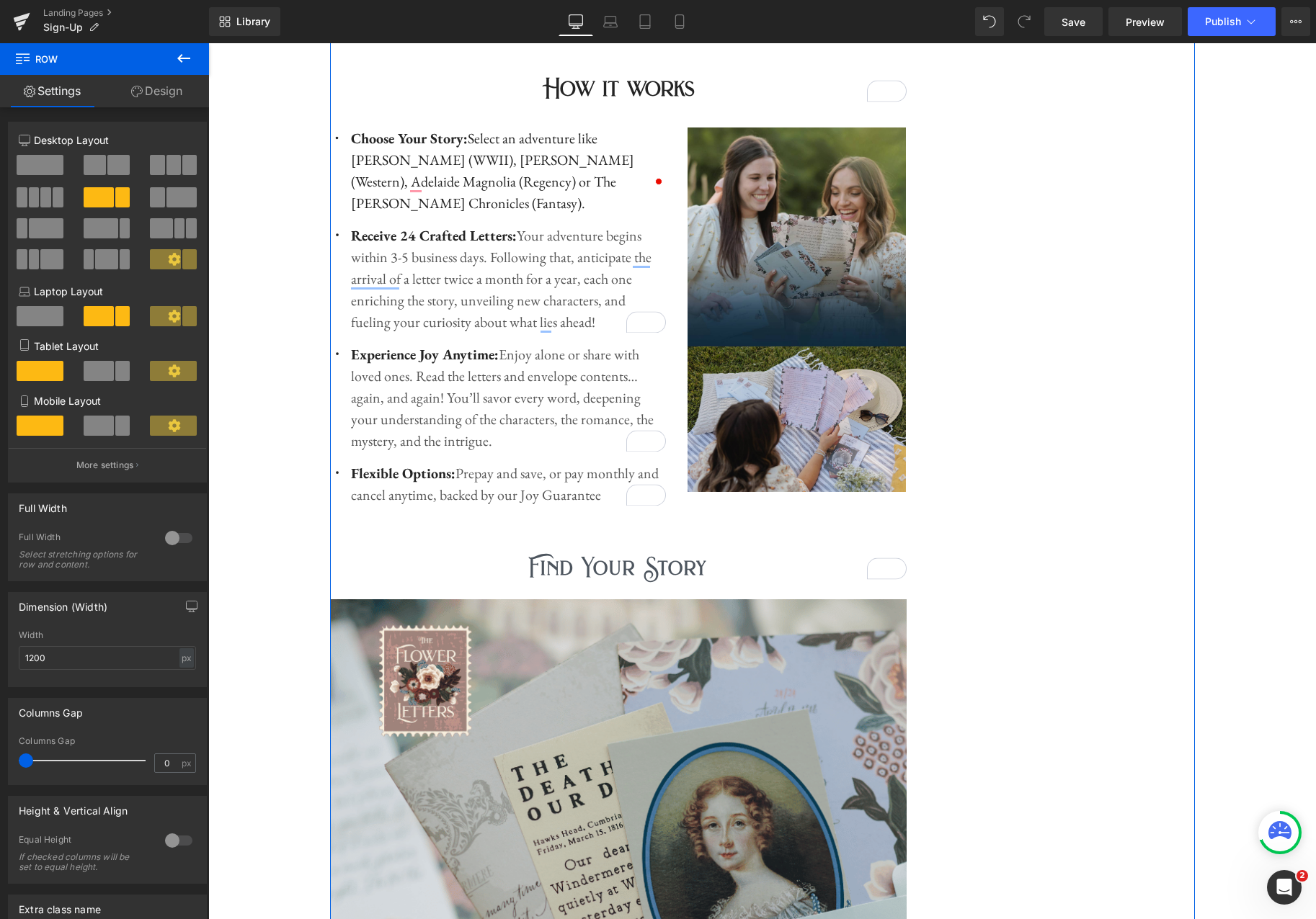
scroll to position [1490, 0]
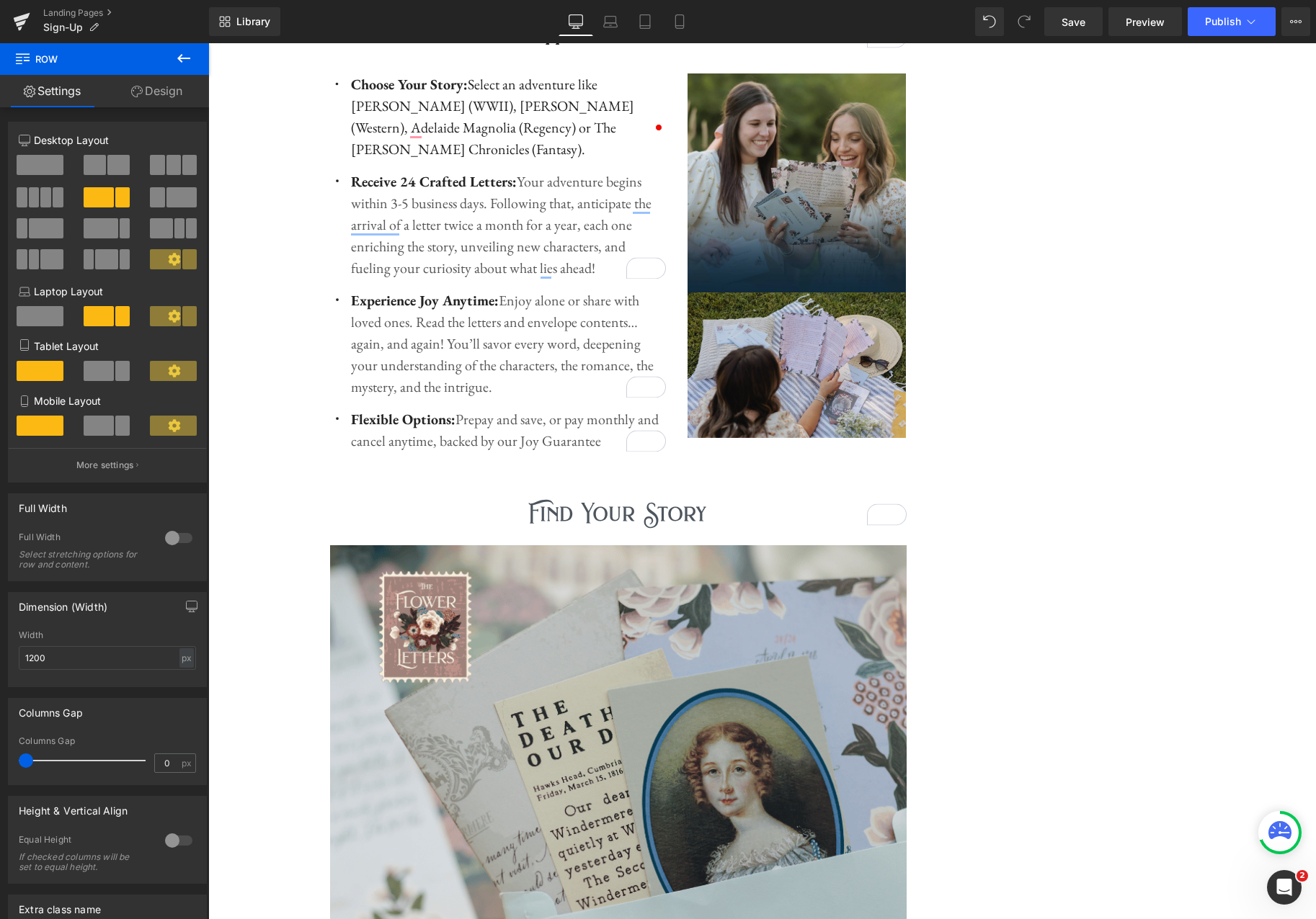
scroll to position [1490, 0]
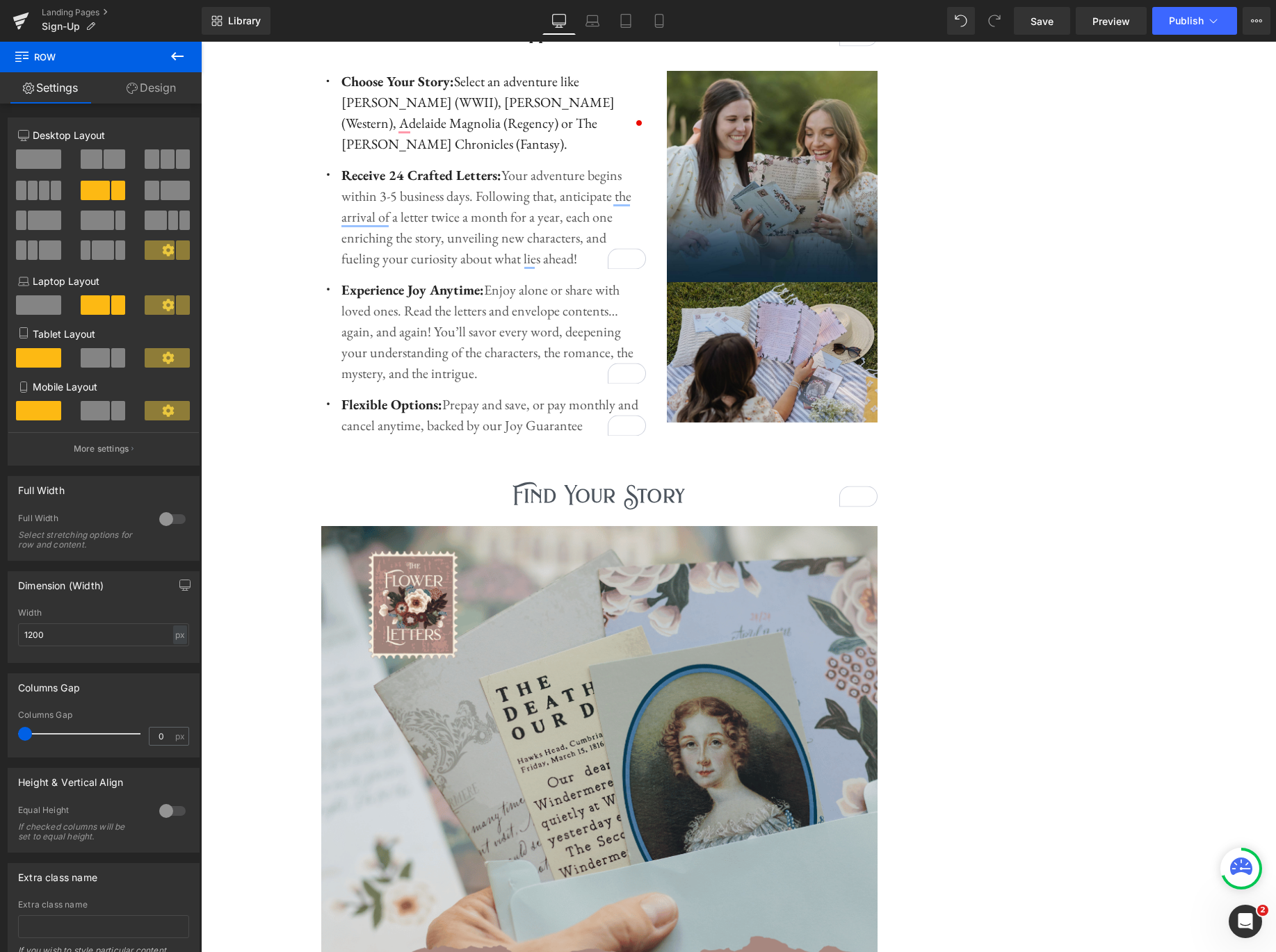
scroll to position [1437, 0]
